Goal: Communication & Community: Answer question/provide support

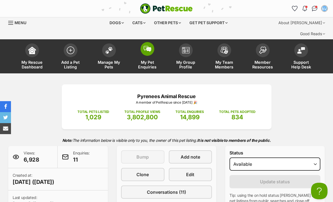
click at [148, 46] on img at bounding box center [148, 49] width 8 height 6
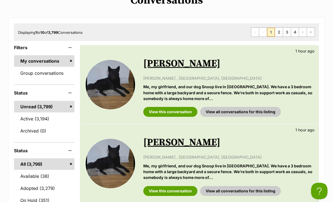
scroll to position [90, 0]
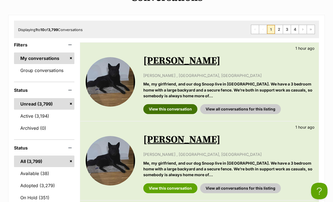
click at [166, 104] on link "View this conversation" at bounding box center [170, 109] width 54 height 10
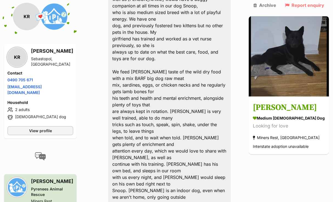
scroll to position [518, 0]
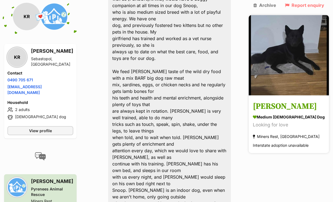
click at [286, 100] on h3 "[PERSON_NAME]" at bounding box center [289, 106] width 72 height 12
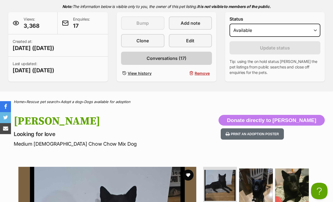
scroll to position [131, 0]
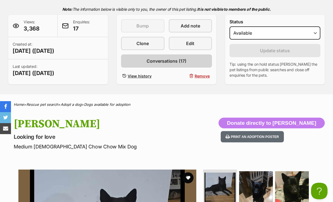
click at [156, 58] on span "Conversations (17)" at bounding box center [167, 61] width 40 height 7
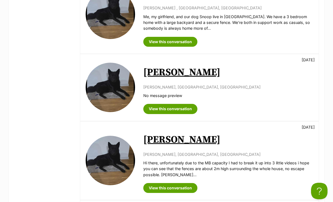
scroll to position [238, 0]
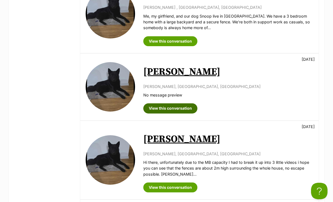
click at [163, 106] on link "View this conversation" at bounding box center [170, 108] width 54 height 10
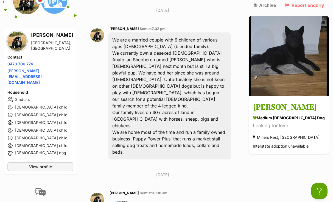
scroll to position [169, 0]
